Goal: Understand process/instructions: Learn how to perform a task or action

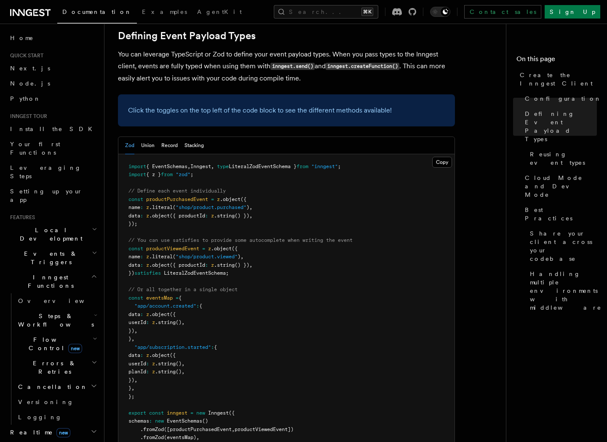
scroll to position [769, 0]
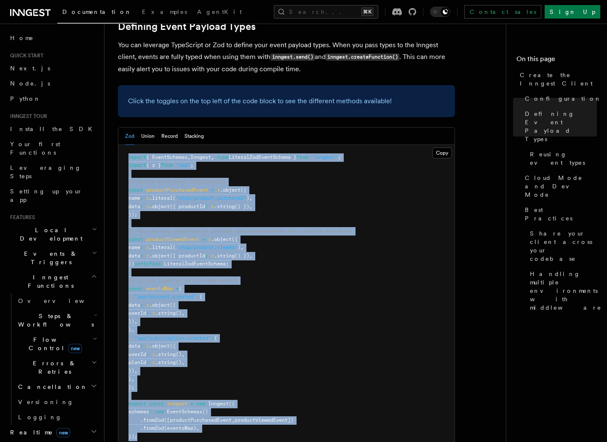
drag, startPoint x: 154, startPoint y: 372, endPoint x: 123, endPoint y: 91, distance: 282.7
click at [123, 145] on pre "import { EventSchemas , Inngest , type LiteralZodEventSchema } from "inngest" ;…" at bounding box center [286, 297] width 336 height 305
copy code "import { EventSchemas , Inngest , type LiteralZodEventSchema } from "inngest" ;…"
click at [173, 162] on span "from" at bounding box center [167, 165] width 12 height 6
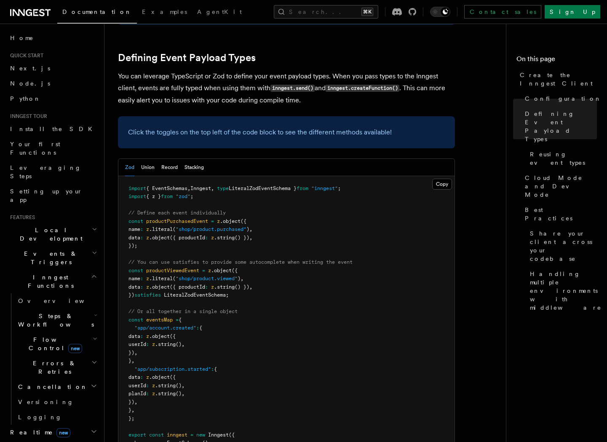
scroll to position [733, 0]
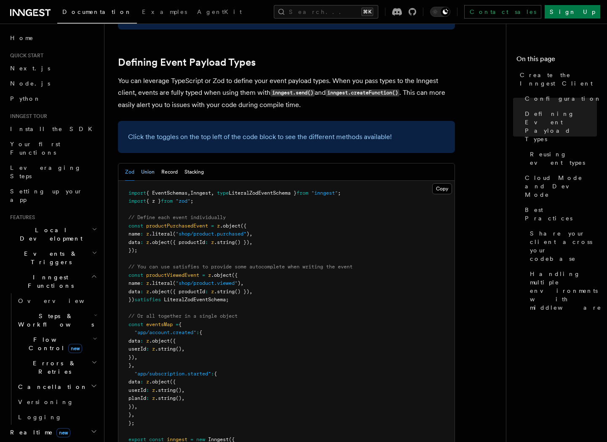
click at [145, 163] on button "Union" at bounding box center [147, 171] width 13 height 17
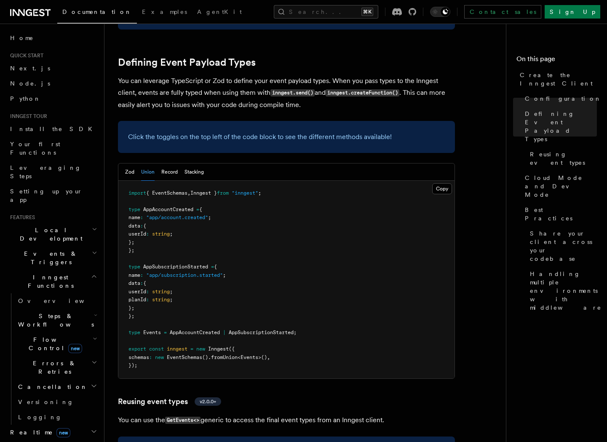
click at [116, 93] on div "References TypeScript SDK Create the Inngest Client The Inngest client object i…" at bounding box center [321, 416] width 435 height 2298
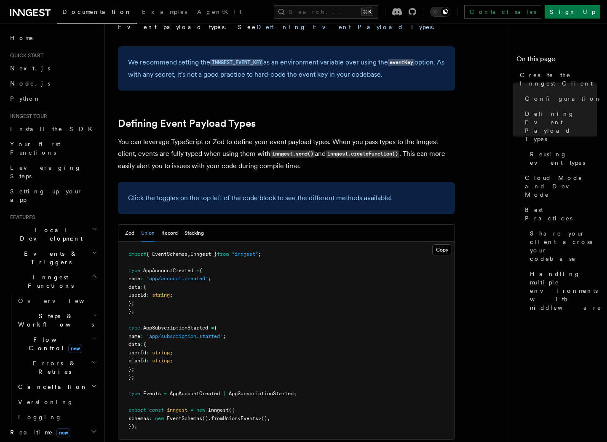
scroll to position [674, 0]
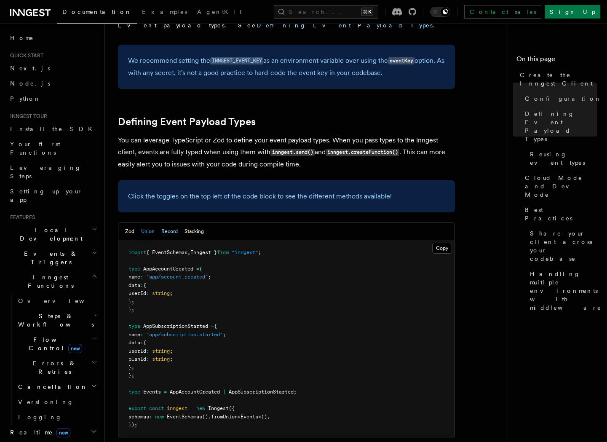
click at [165, 223] on button "Record" at bounding box center [169, 231] width 16 height 17
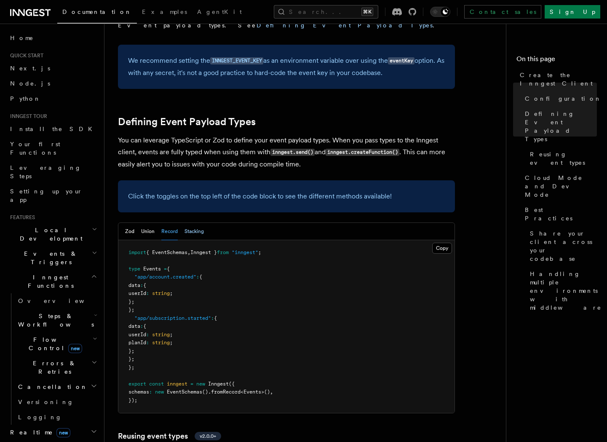
click at [193, 223] on button "Stacking" at bounding box center [194, 231] width 19 height 17
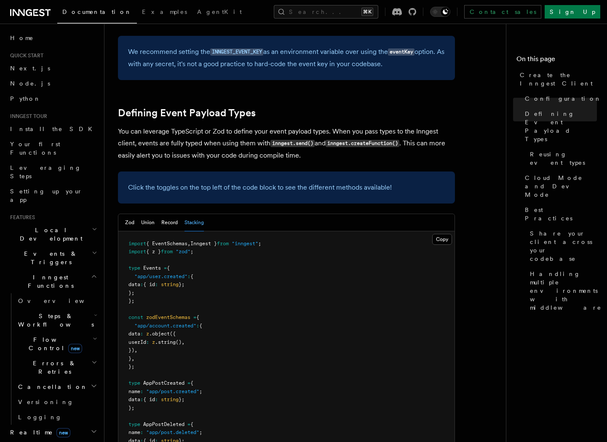
scroll to position [687, 0]
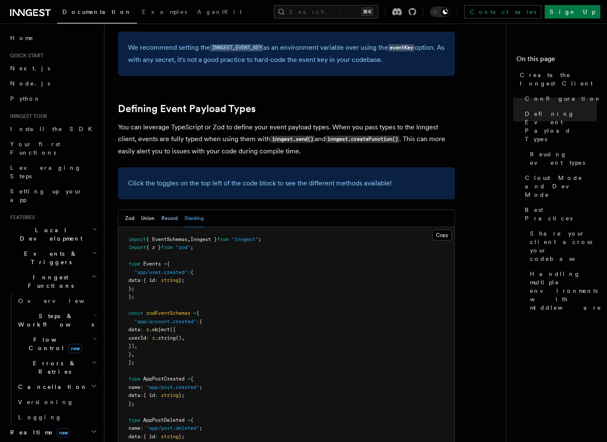
click at [166, 210] on button "Record" at bounding box center [169, 218] width 16 height 17
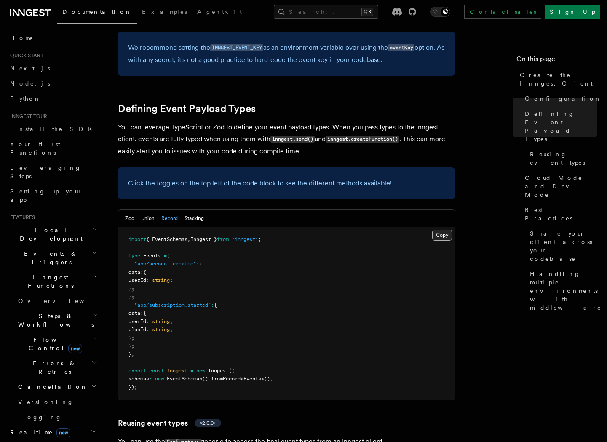
click at [440, 230] on button "Copy Copied" at bounding box center [442, 235] width 20 height 11
